Goal: Task Accomplishment & Management: Manage account settings

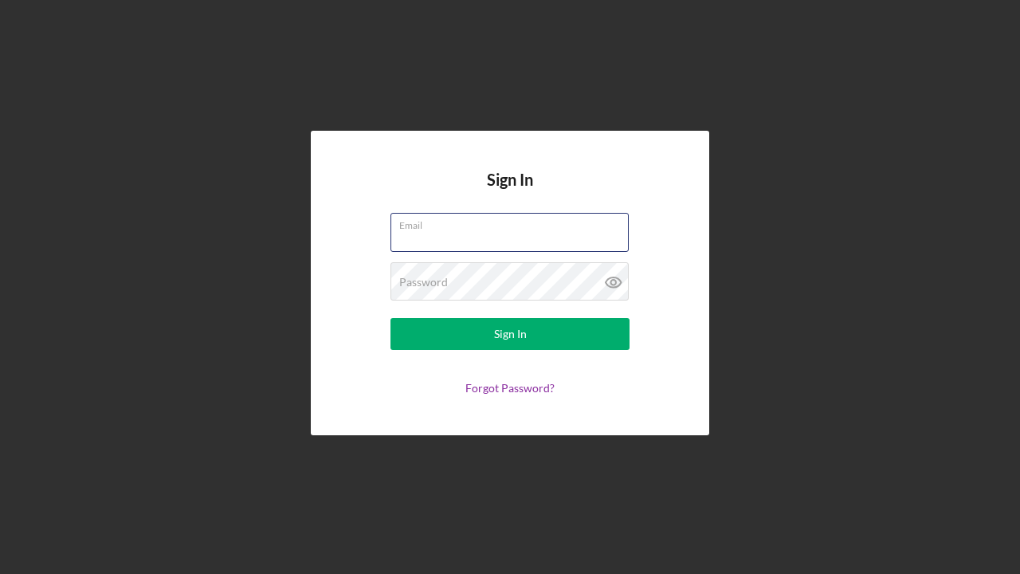
type input "[EMAIL_ADDRESS][DOMAIN_NAME]"
click at [613, 280] on icon at bounding box center [612, 282] width 5 height 5
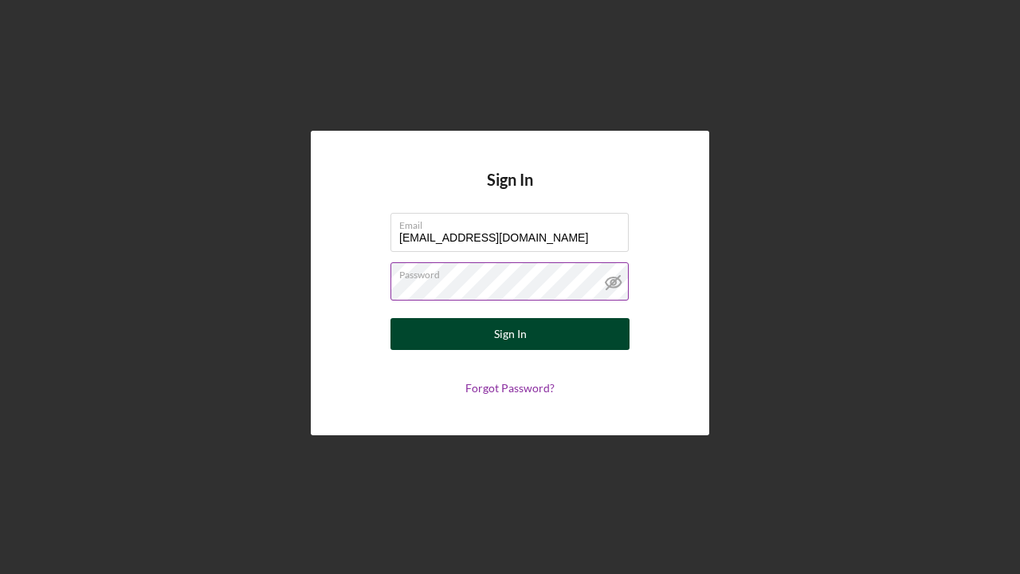
click at [527, 327] on button "Sign In" at bounding box center [509, 334] width 239 height 32
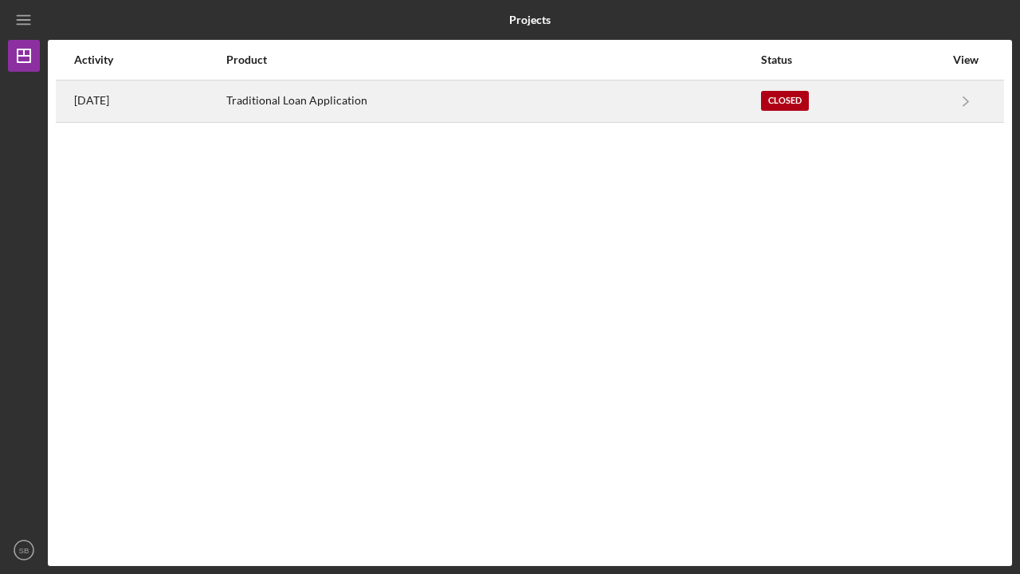
click at [545, 94] on div "Traditional Loan Application" at bounding box center [492, 101] width 533 height 40
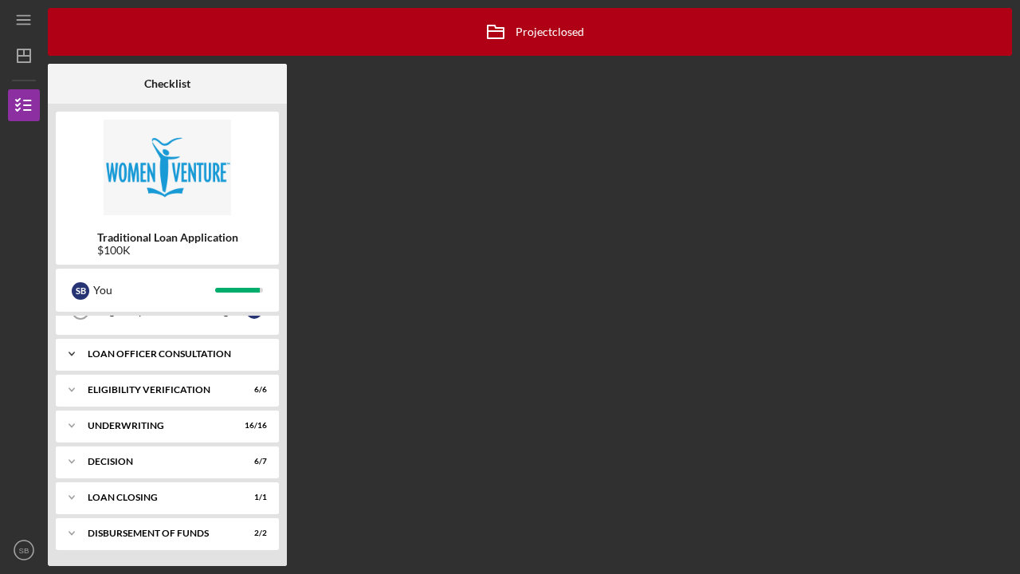
scroll to position [213, 0]
click at [151, 494] on div "Loan Closing" at bounding box center [173, 497] width 171 height 10
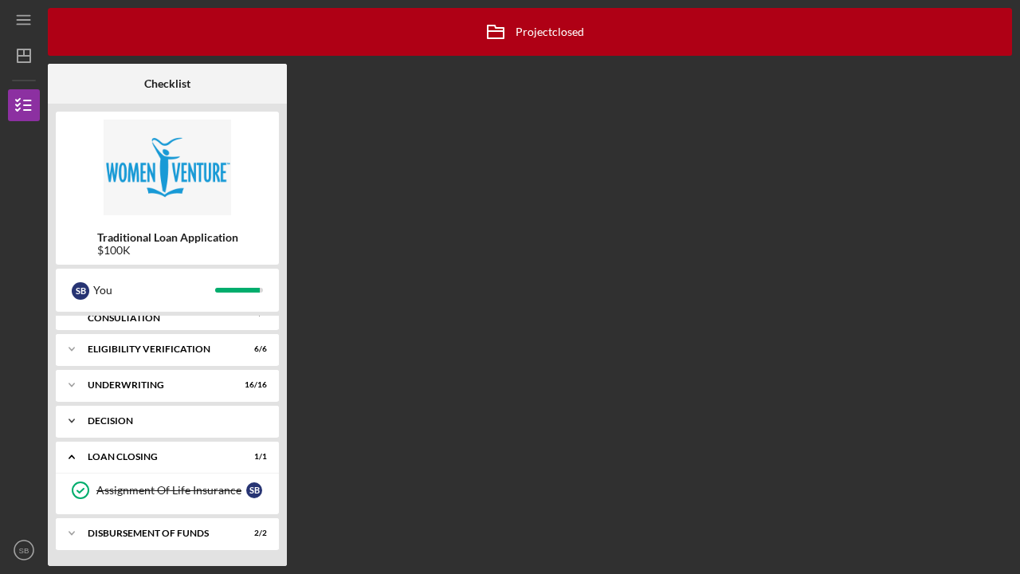
scroll to position [253, 0]
click at [158, 415] on div "Icon/Expander Decision 6 / 7" at bounding box center [167, 421] width 223 height 32
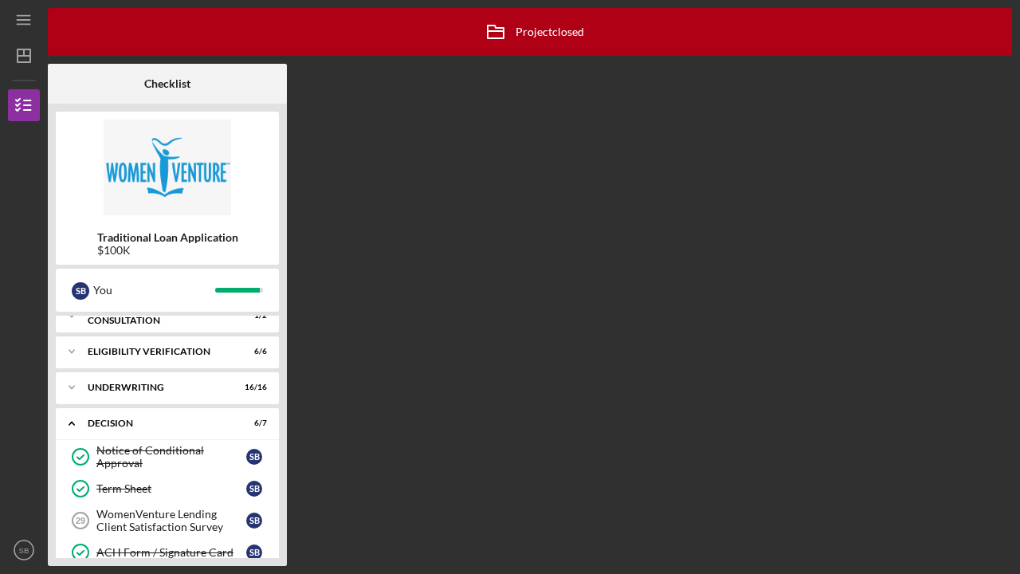
scroll to position [245, 0]
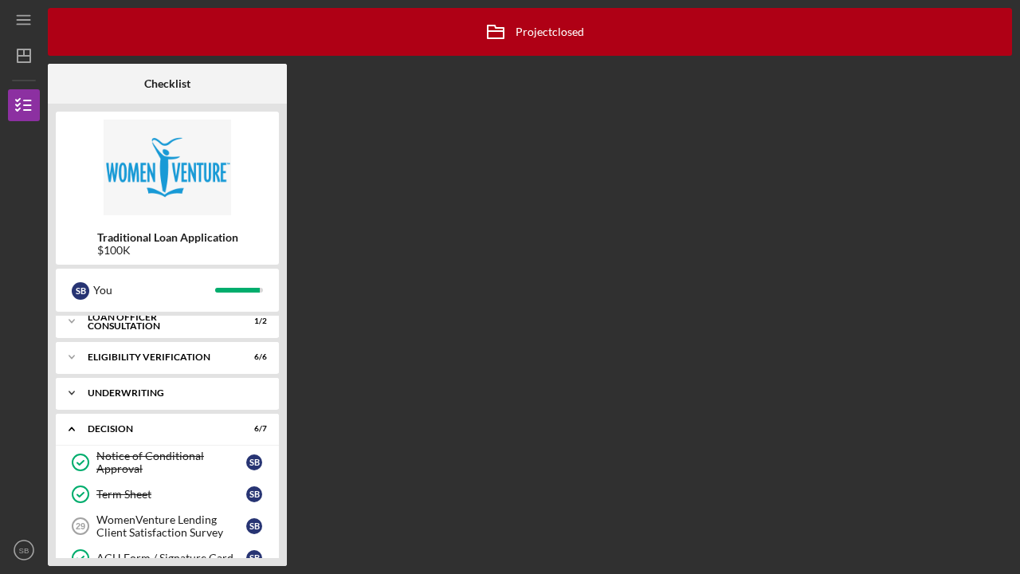
click at [150, 386] on div "Icon/Expander Underwriting 16 / 16" at bounding box center [167, 393] width 223 height 32
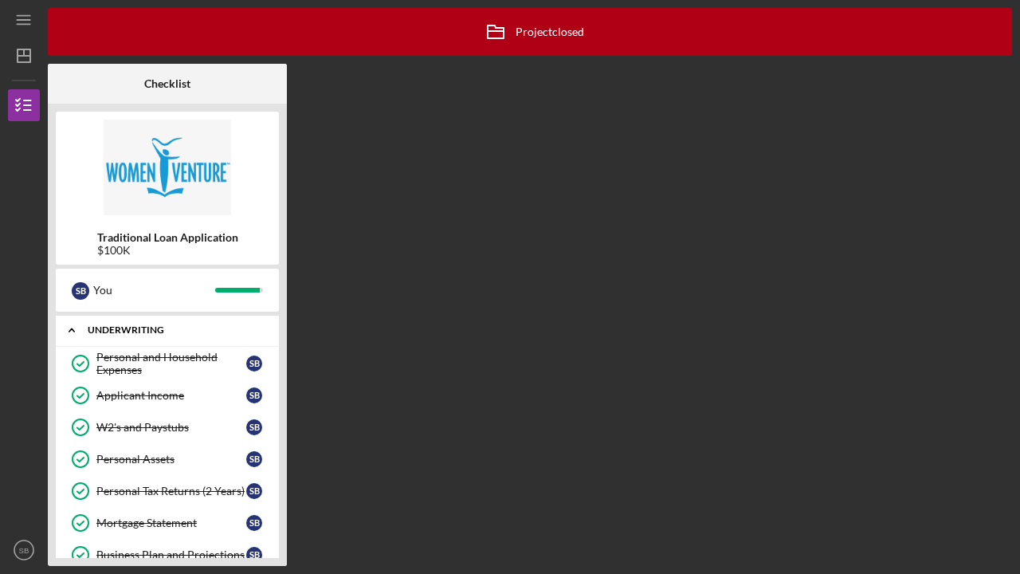
scroll to position [312, 0]
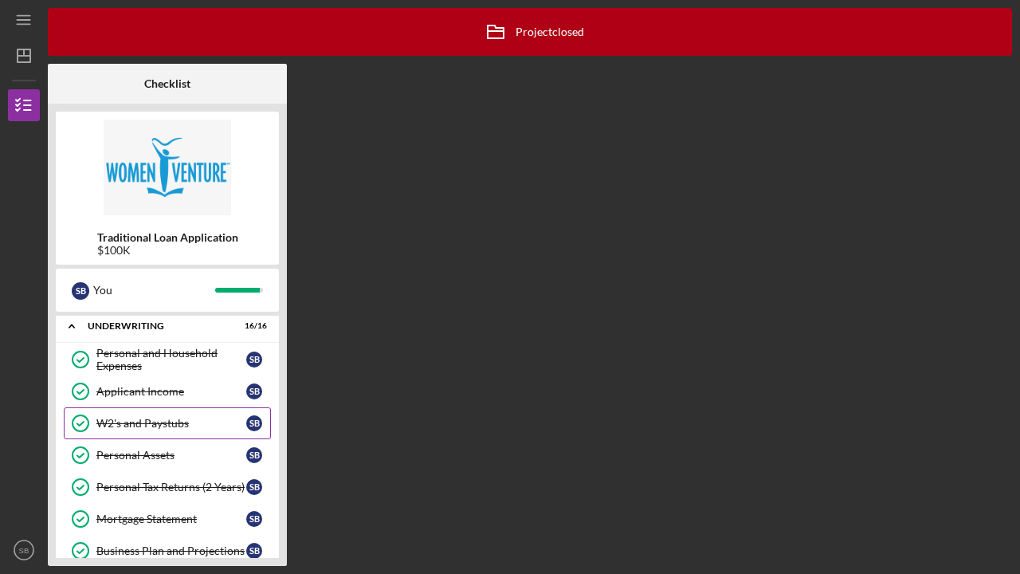
click at [136, 422] on div "W2's and Paystubs" at bounding box center [171, 423] width 150 height 13
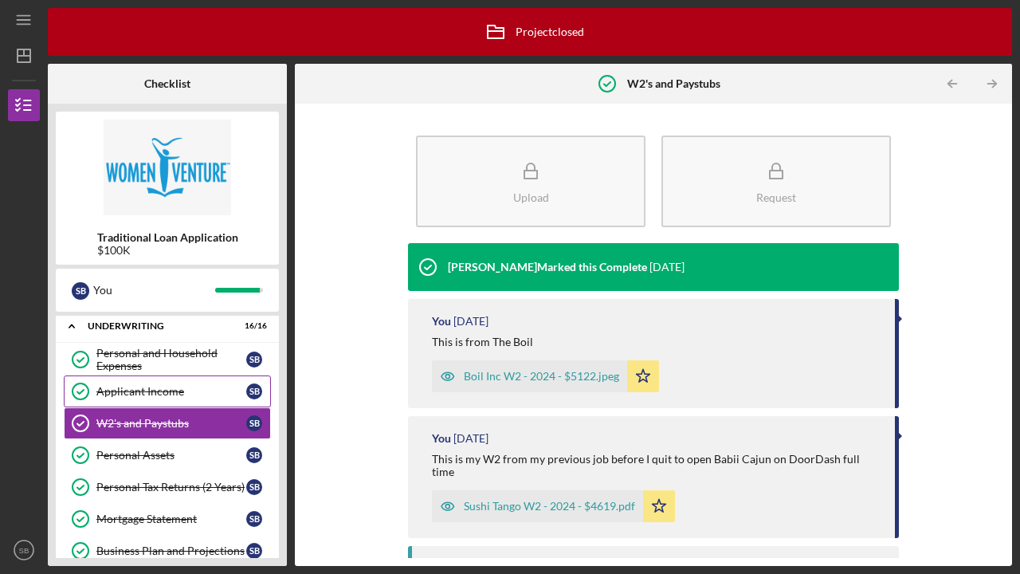
click at [187, 384] on link "Applicant Income Applicant Income S B" at bounding box center [167, 391] width 207 height 32
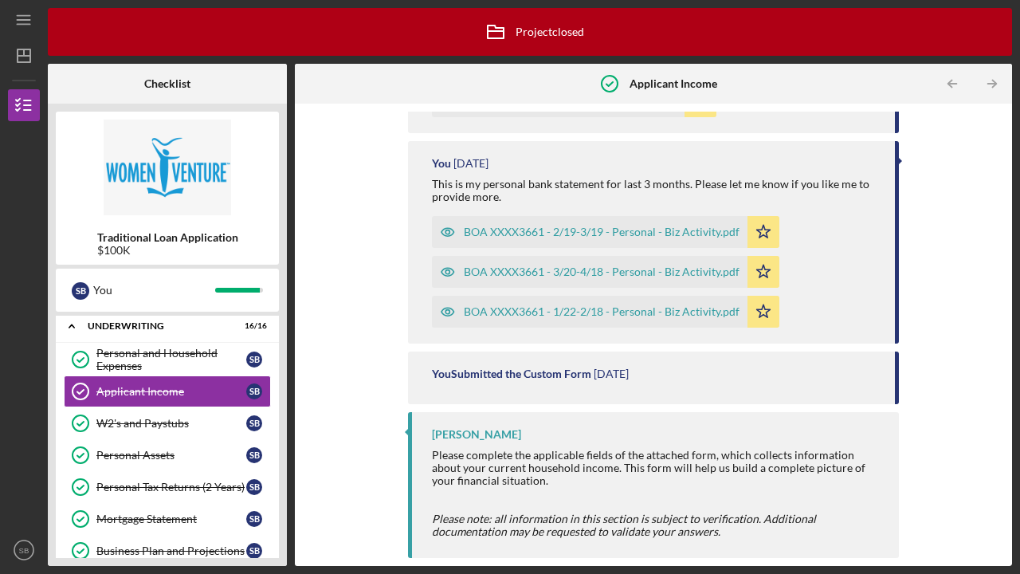
scroll to position [414, 0]
click at [177, 352] on div "Personal and Household Expenses" at bounding box center [171, 359] width 150 height 25
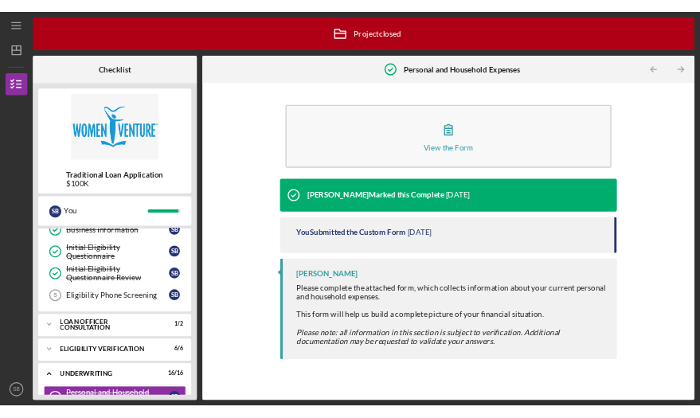
scroll to position [119, 0]
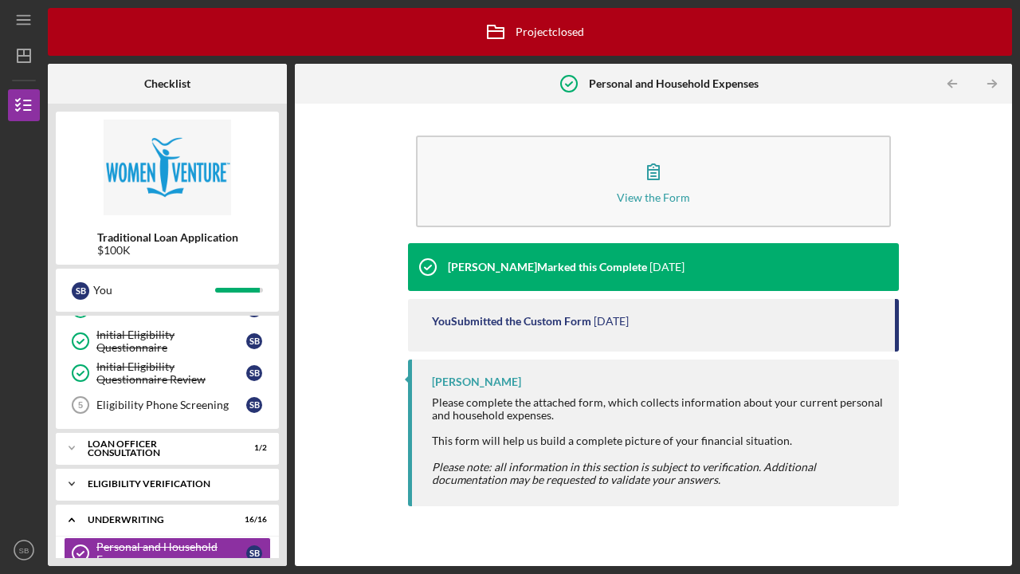
click at [177, 488] on div "Icon/Expander Eligibility Verification 6 / 6" at bounding box center [167, 484] width 223 height 32
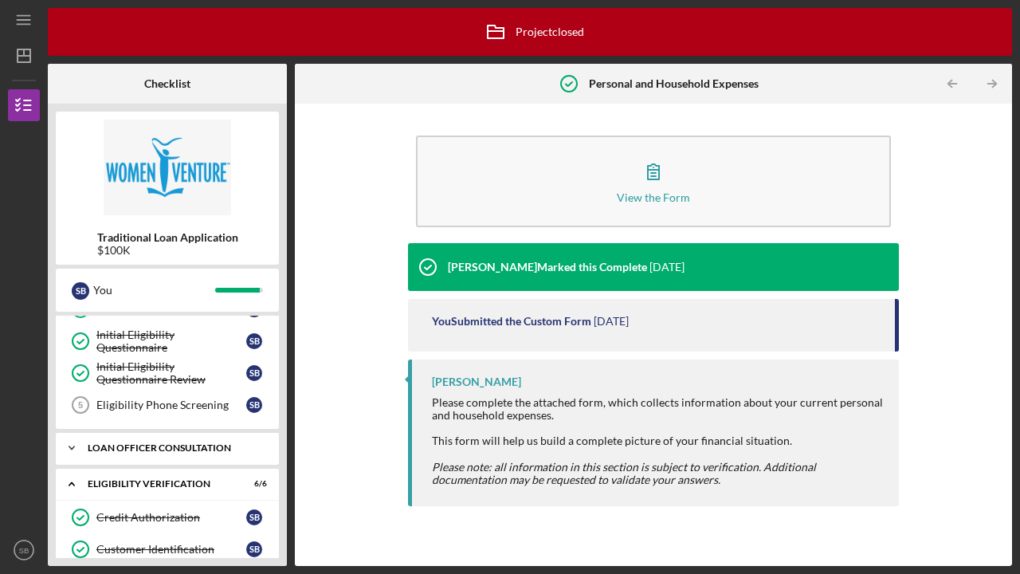
click at [200, 441] on div "Icon/Expander Loan Officer Consultation 1 / 2" at bounding box center [167, 448] width 223 height 32
